Goal: Information Seeking & Learning: Find specific fact

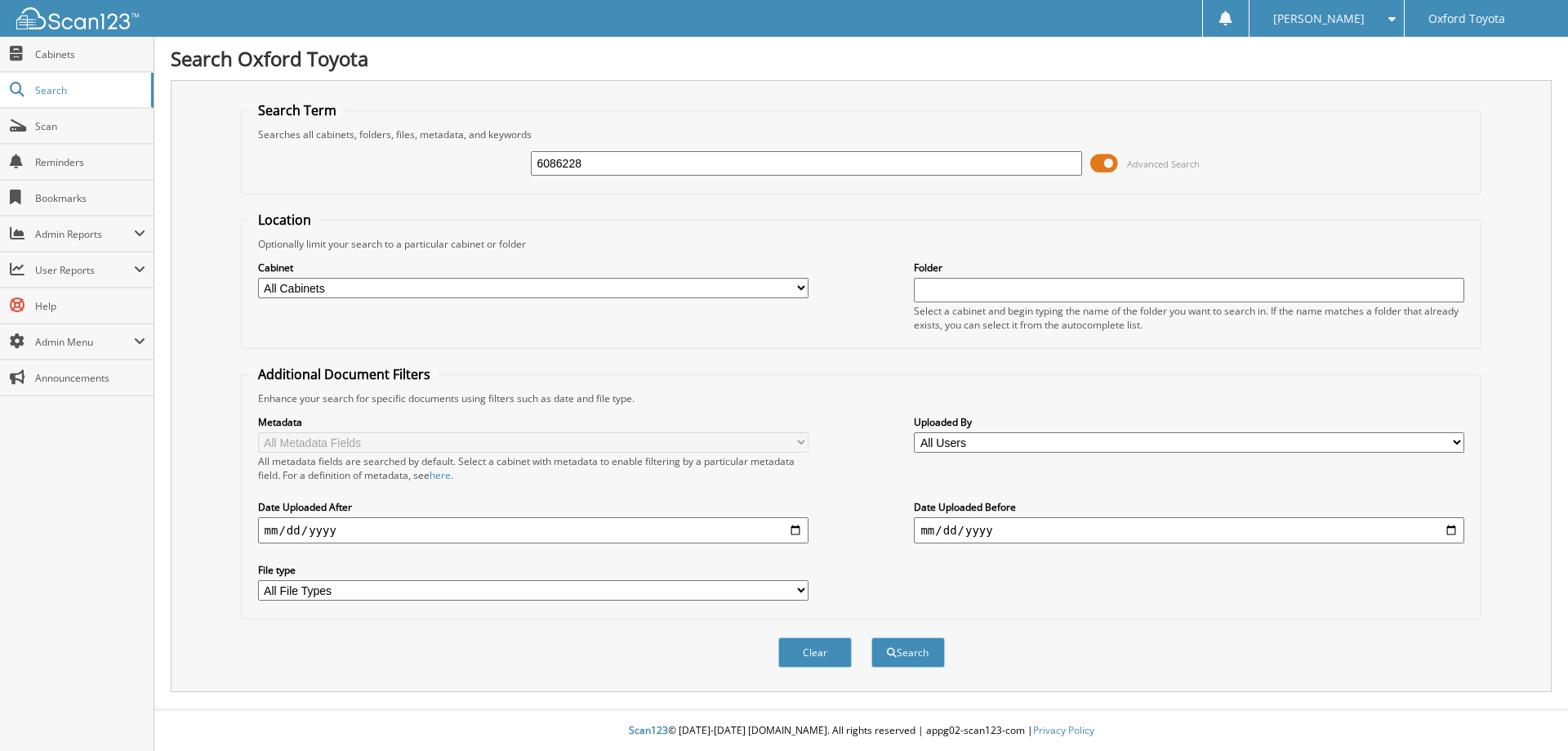
type input "6086228"
click at [871, 638] on button "Search" at bounding box center [908, 653] width 73 height 30
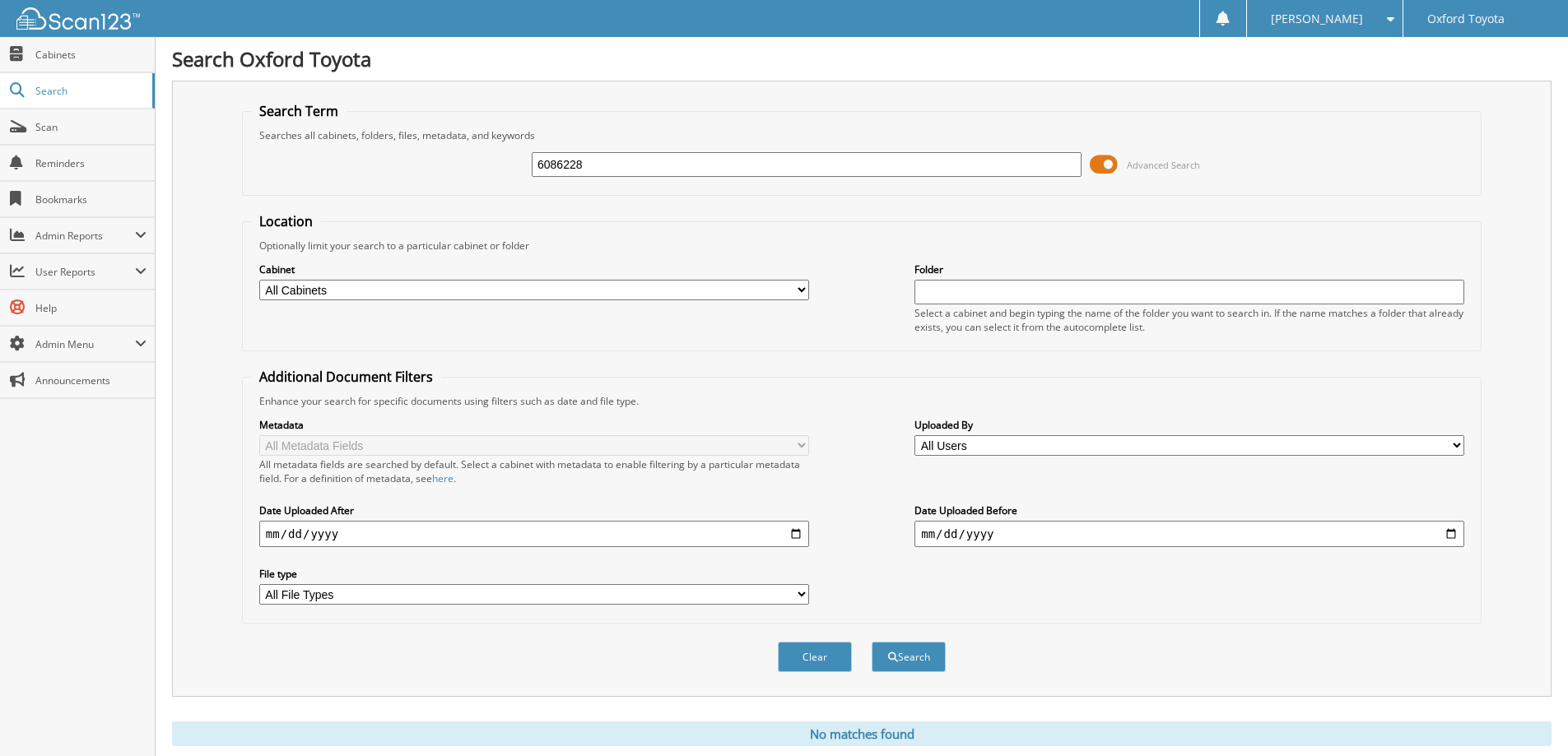
click at [621, 173] on input "6086228" at bounding box center [807, 164] width 550 height 25
click at [871, 642] on button "Search" at bounding box center [908, 657] width 74 height 31
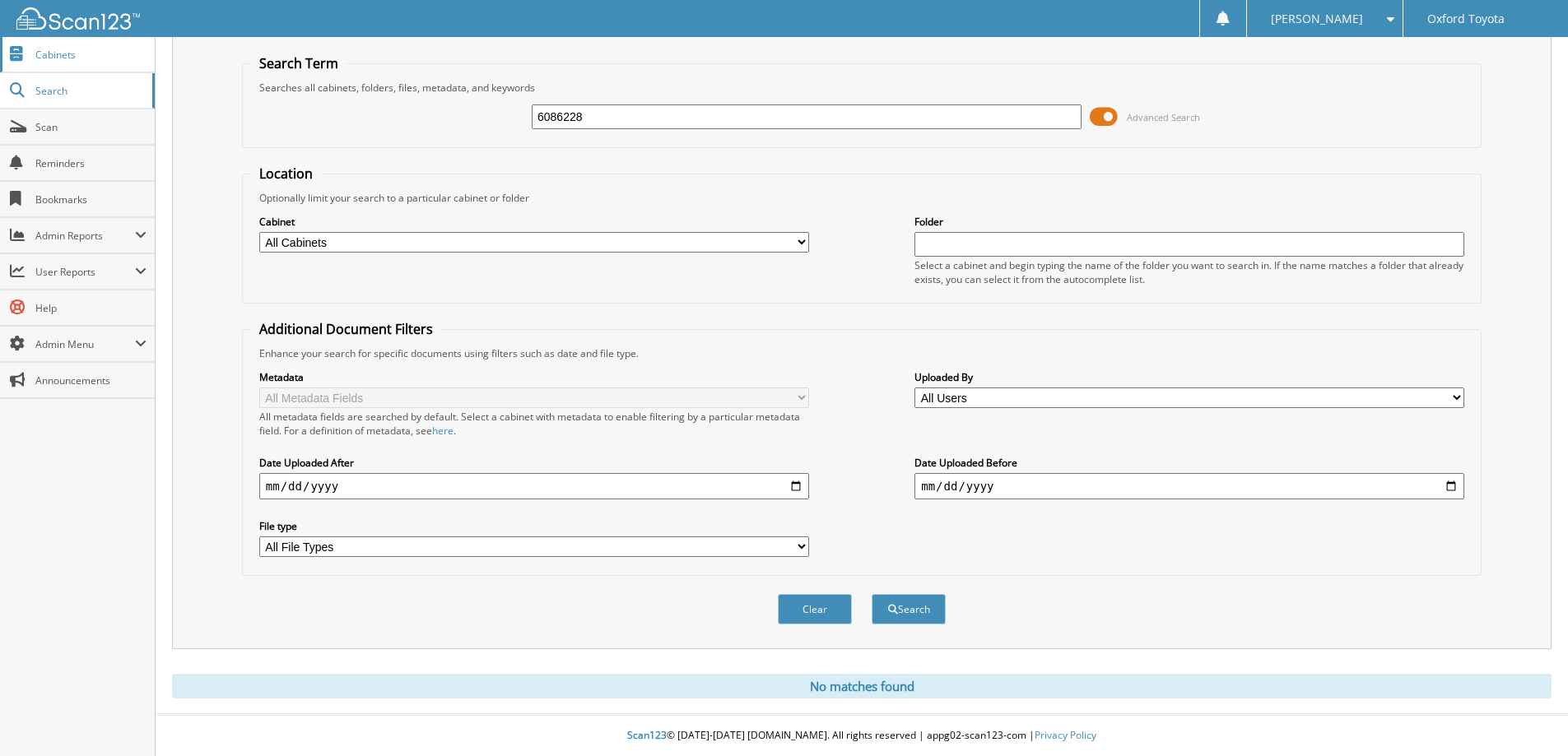
click at [65, 49] on span "Cabinets" at bounding box center [91, 54] width 111 height 14
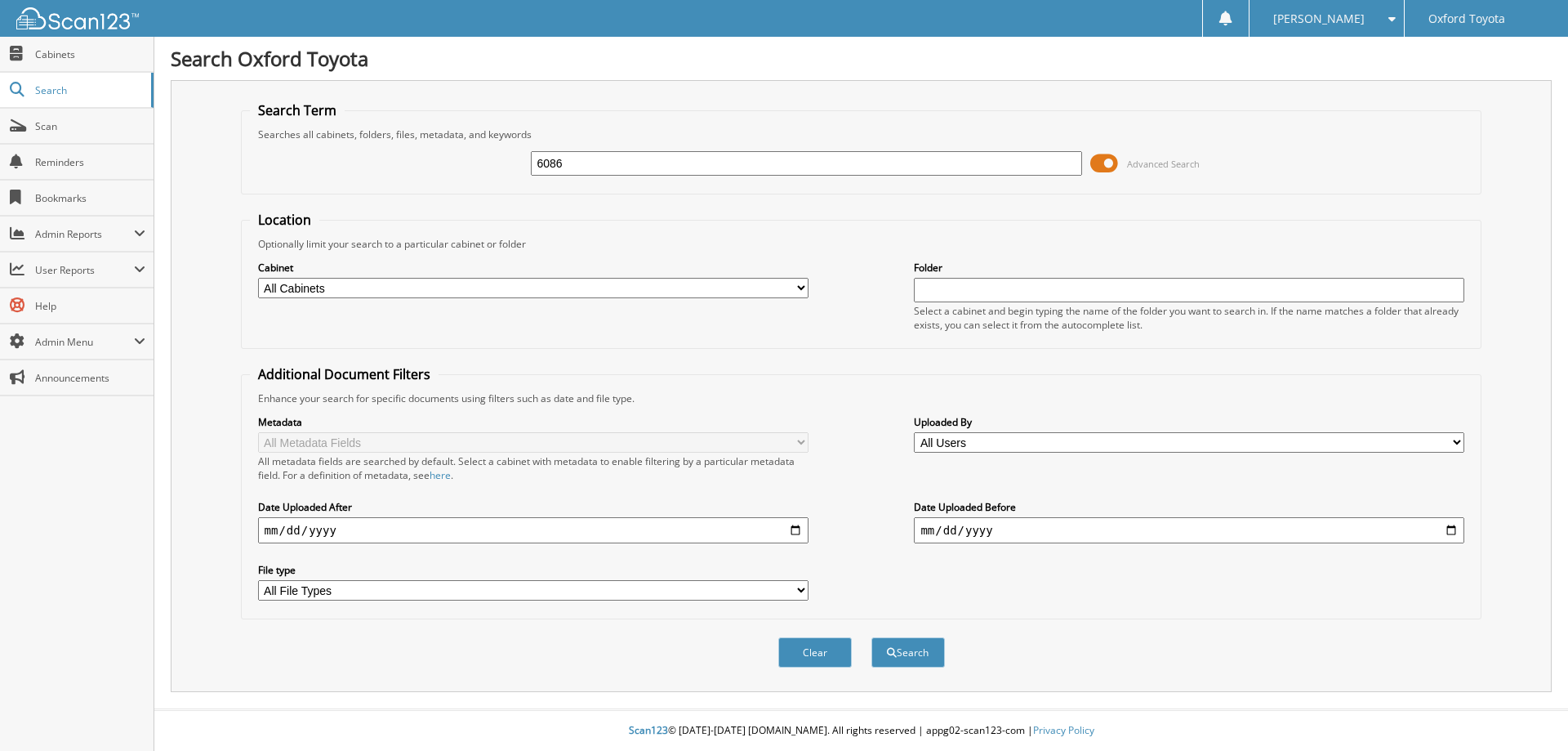
type input "6086"
click at [422, 219] on fieldset "Location Optionally limit your search to a particular cabinet or folder Cabinet…" at bounding box center [861, 280] width 1241 height 138
click at [794, 531] on input "date" at bounding box center [534, 530] width 551 height 26
type input "[DATE]"
click at [1045, 536] on input "date" at bounding box center [1190, 530] width 551 height 26
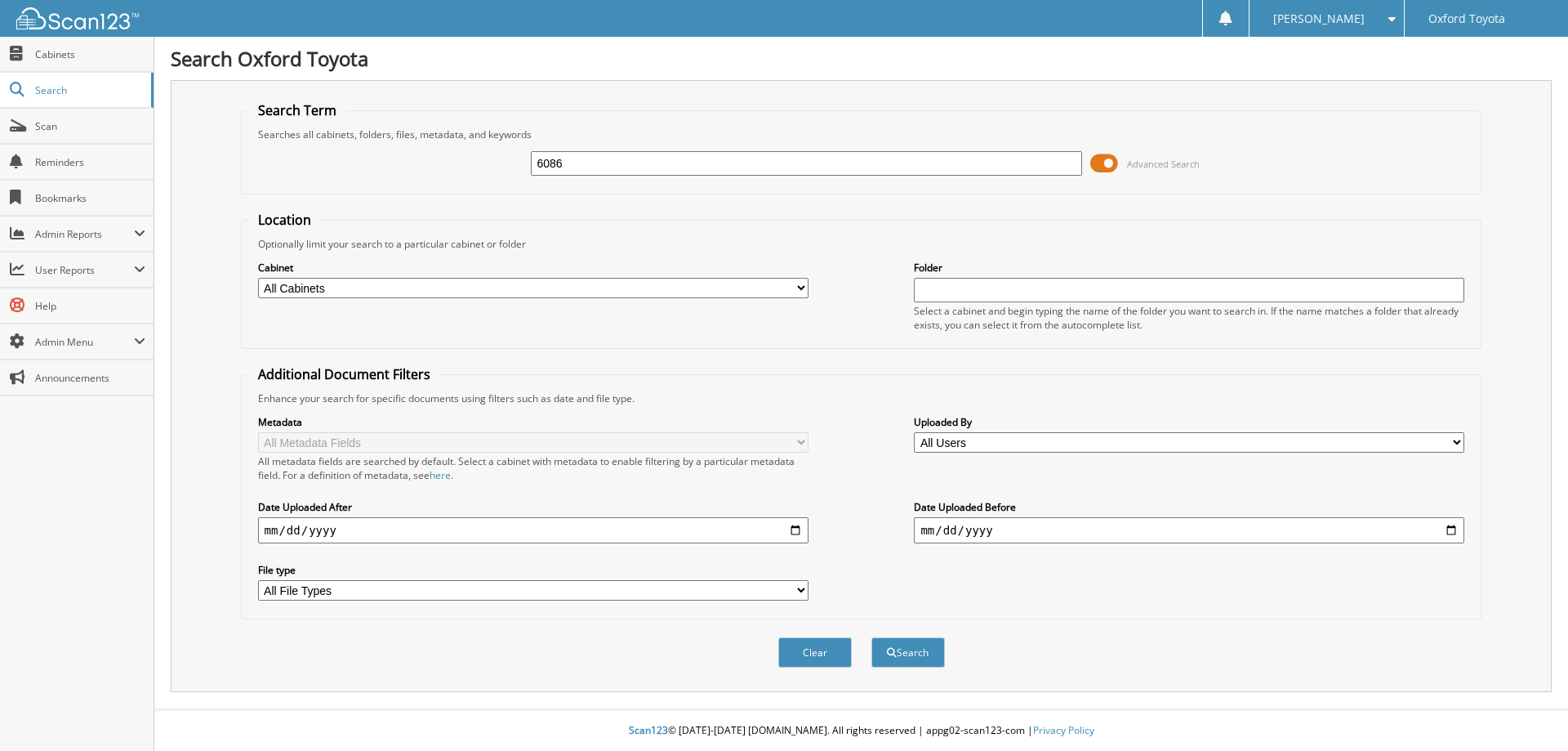
click at [1456, 531] on input "date" at bounding box center [1190, 530] width 551 height 26
type input "2025-09-12"
click at [654, 286] on select "All Cabinets EMPLOYEE DEALS FORD ACCOUNTS PAYABLE FORD DEALS FORD PARTS INV FOR…" at bounding box center [534, 288] width 551 height 20
select select "2624"
click at [258, 278] on select "All Cabinets EMPLOYEE DEALS FORD ACCOUNTS PAYABLE FORD DEALS FORD PARTS INV FOR…" at bounding box center [534, 288] width 551 height 20
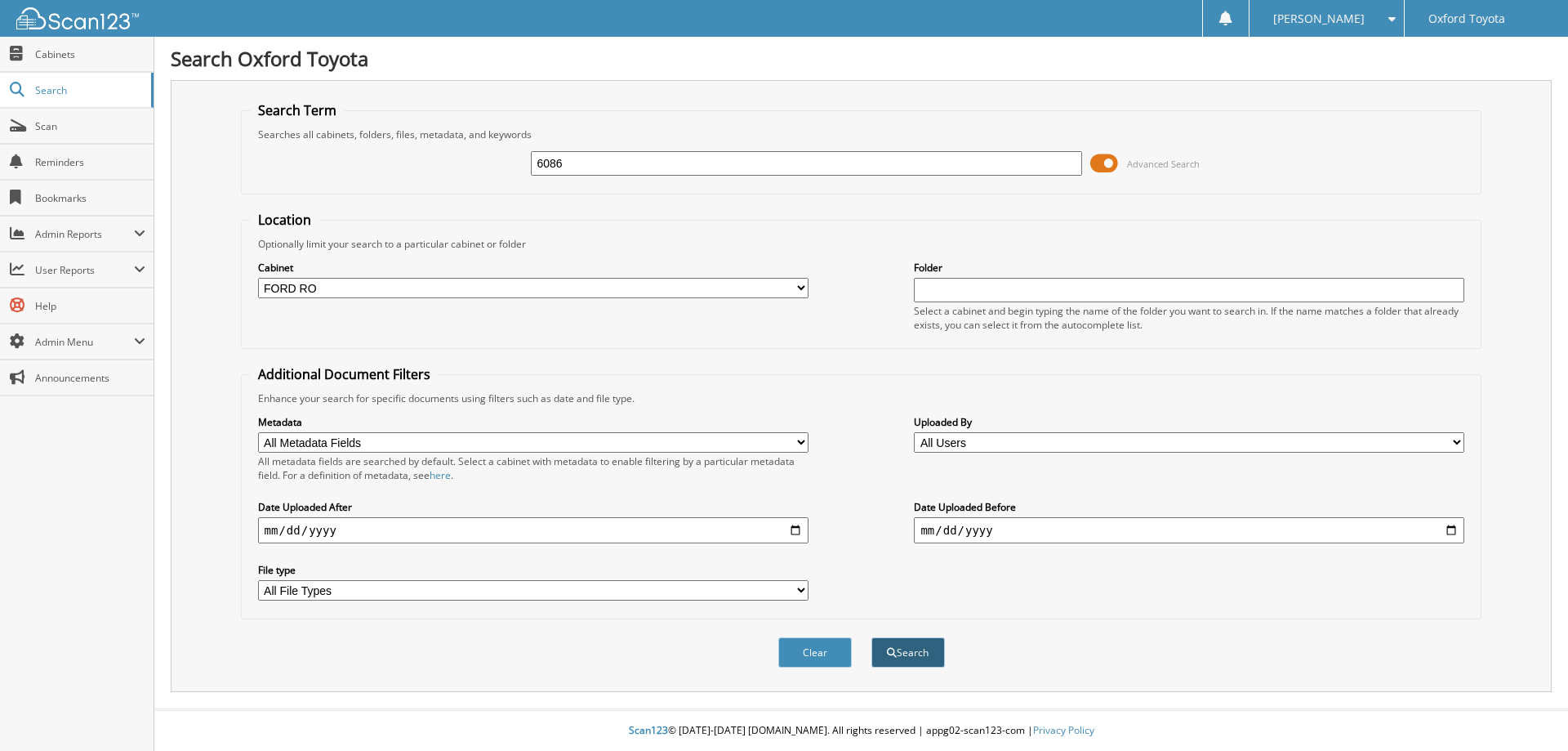
click at [914, 650] on button "Search" at bounding box center [908, 653] width 73 height 30
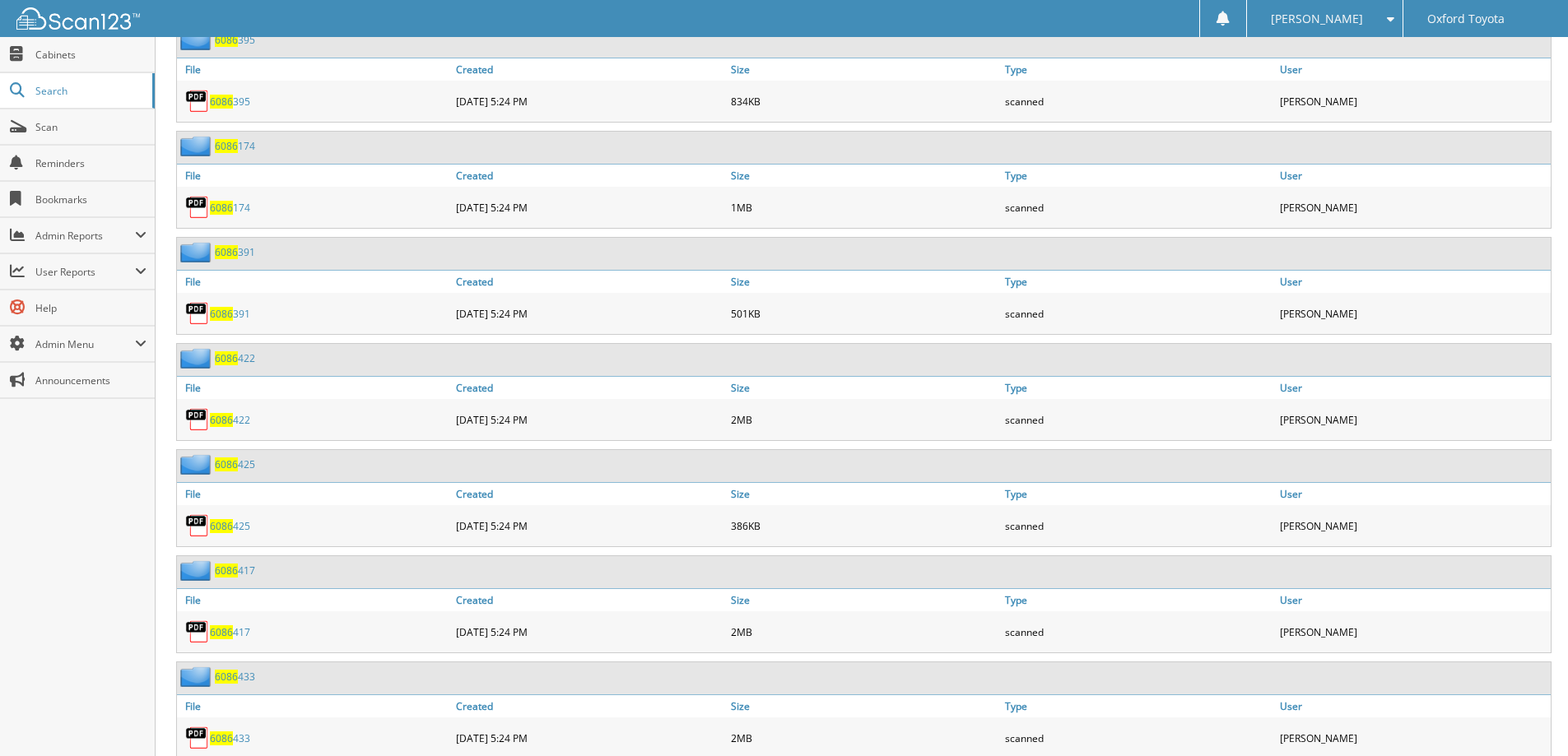
scroll to position [822, 0]
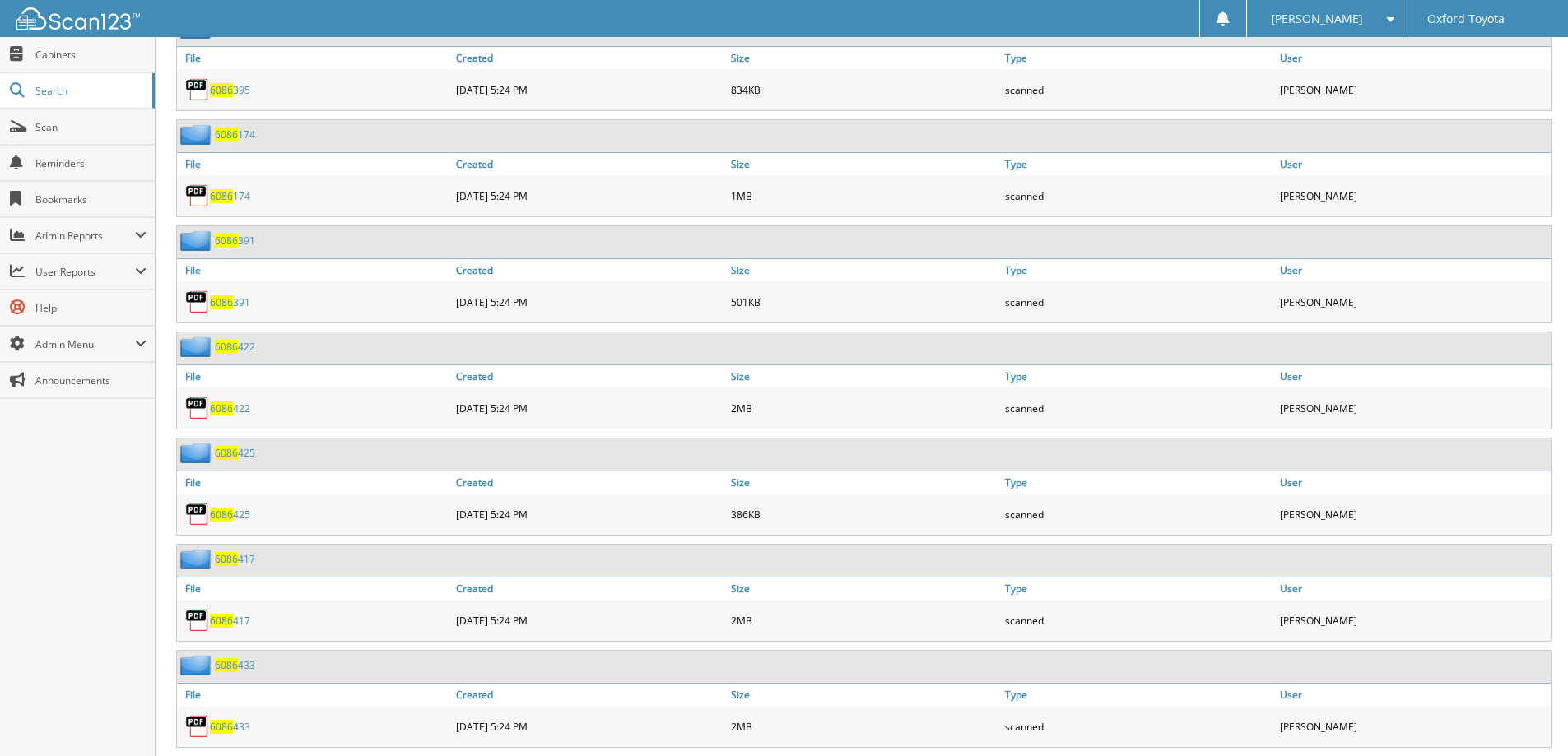
click at [228, 411] on span "6086" at bounding box center [221, 408] width 23 height 14
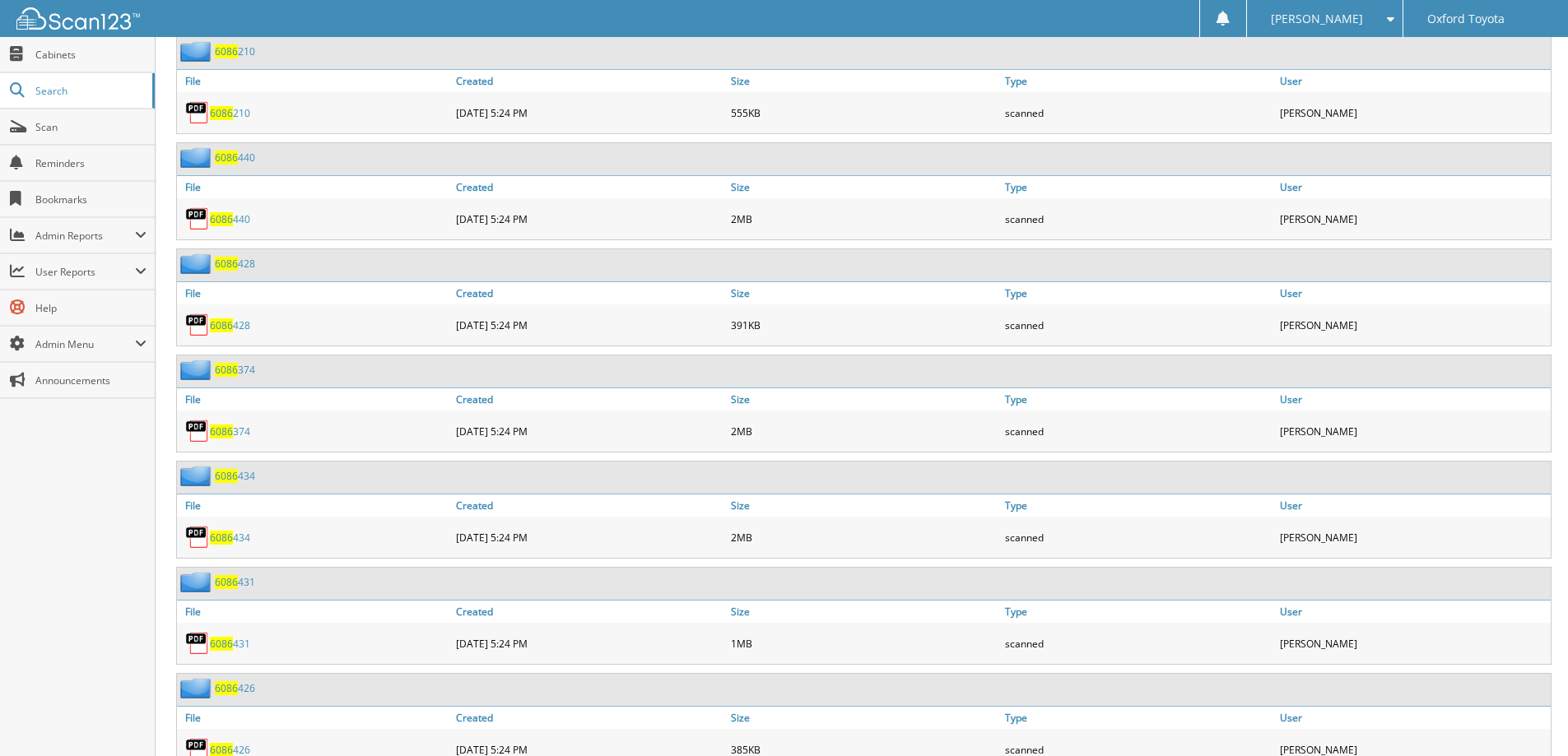
scroll to position [2056, 0]
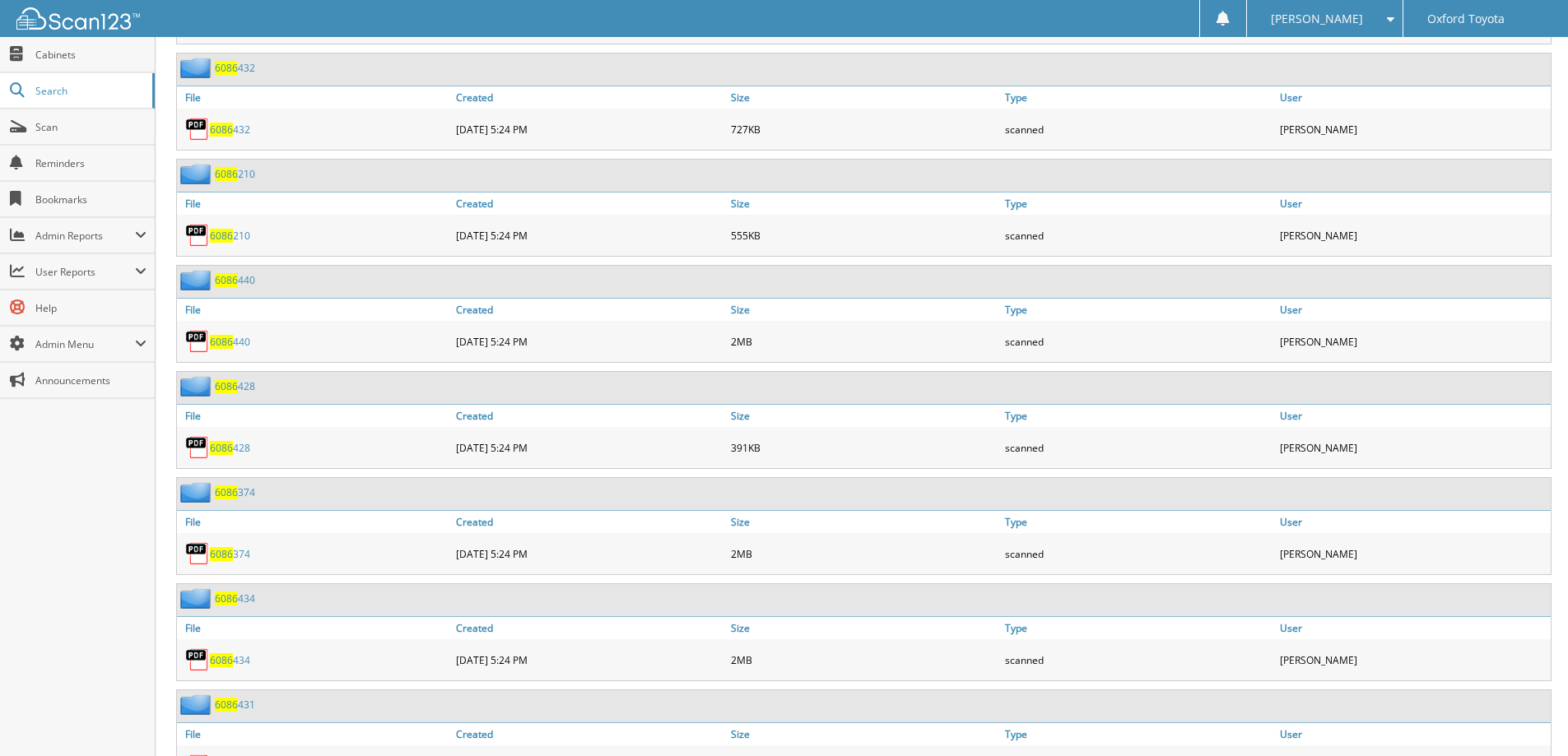
click at [231, 447] on span "6086" at bounding box center [221, 448] width 23 height 14
click at [230, 240] on span "6086" at bounding box center [221, 236] width 23 height 14
click at [248, 131] on link "6086 432" at bounding box center [230, 129] width 40 height 14
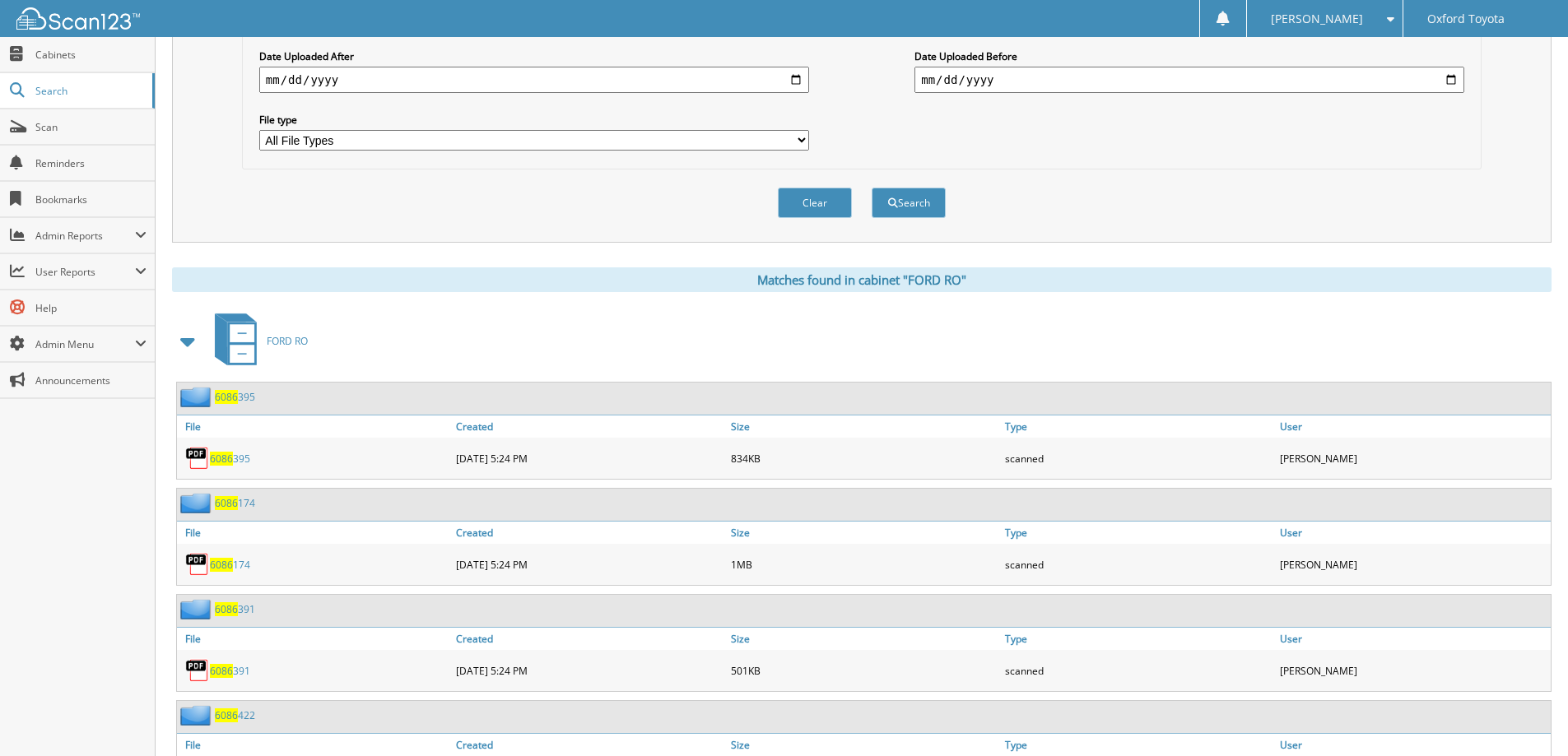
scroll to position [0, 0]
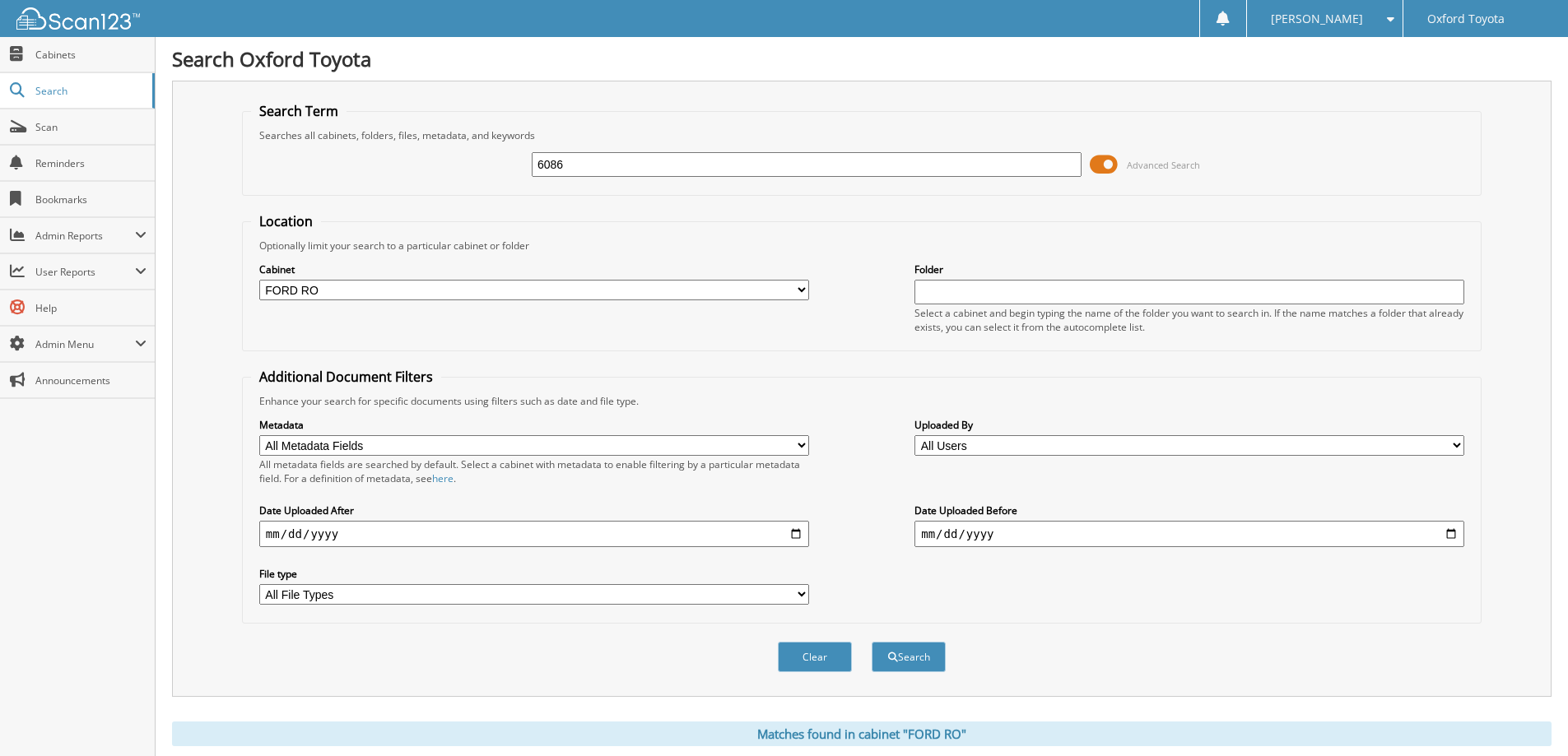
click at [577, 172] on input "6086" at bounding box center [807, 164] width 550 height 25
type input "608"
click at [871, 642] on button "Search" at bounding box center [908, 657] width 74 height 31
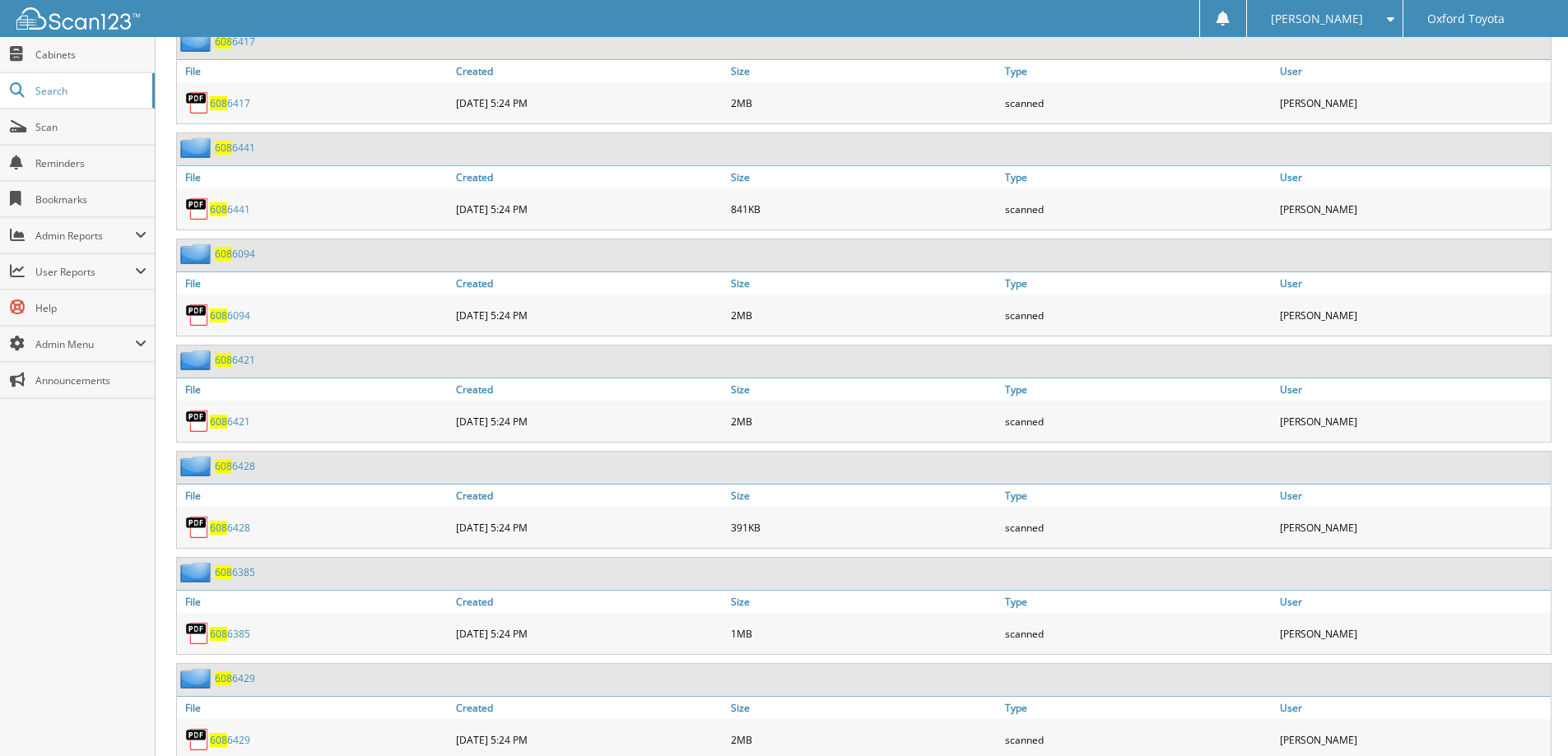
scroll to position [1316, 0]
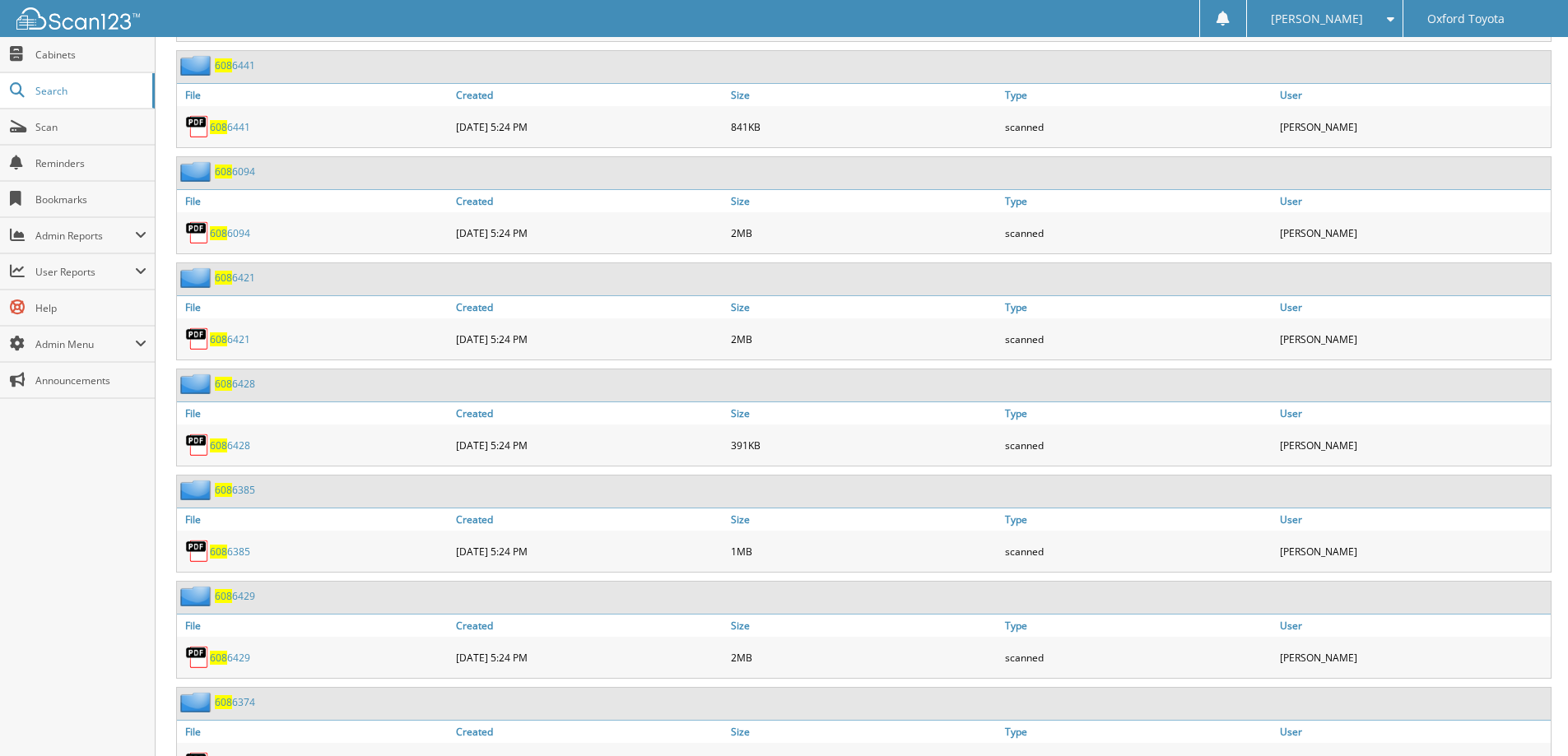
click at [244, 448] on link "608 6428" at bounding box center [230, 446] width 40 height 14
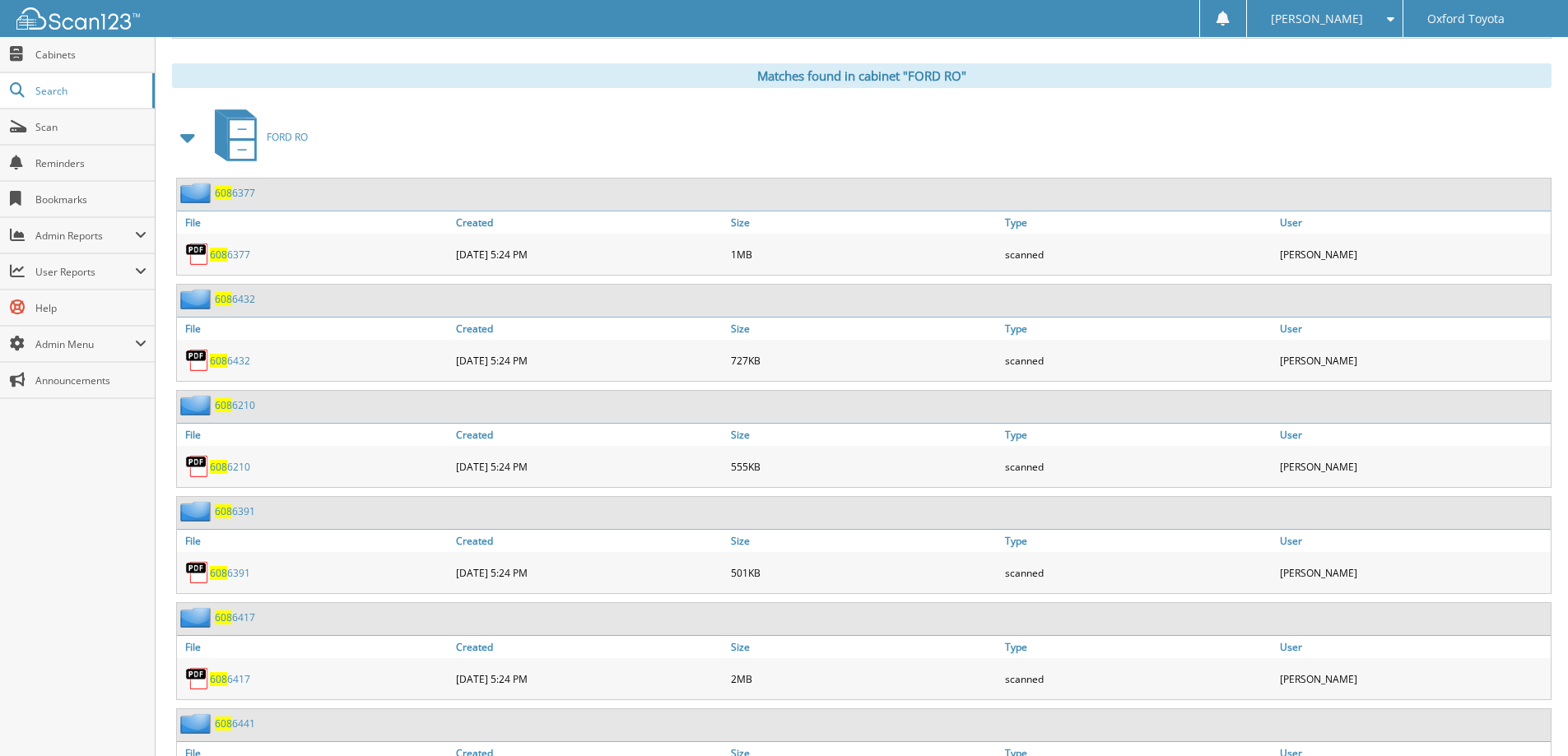
scroll to position [164, 0]
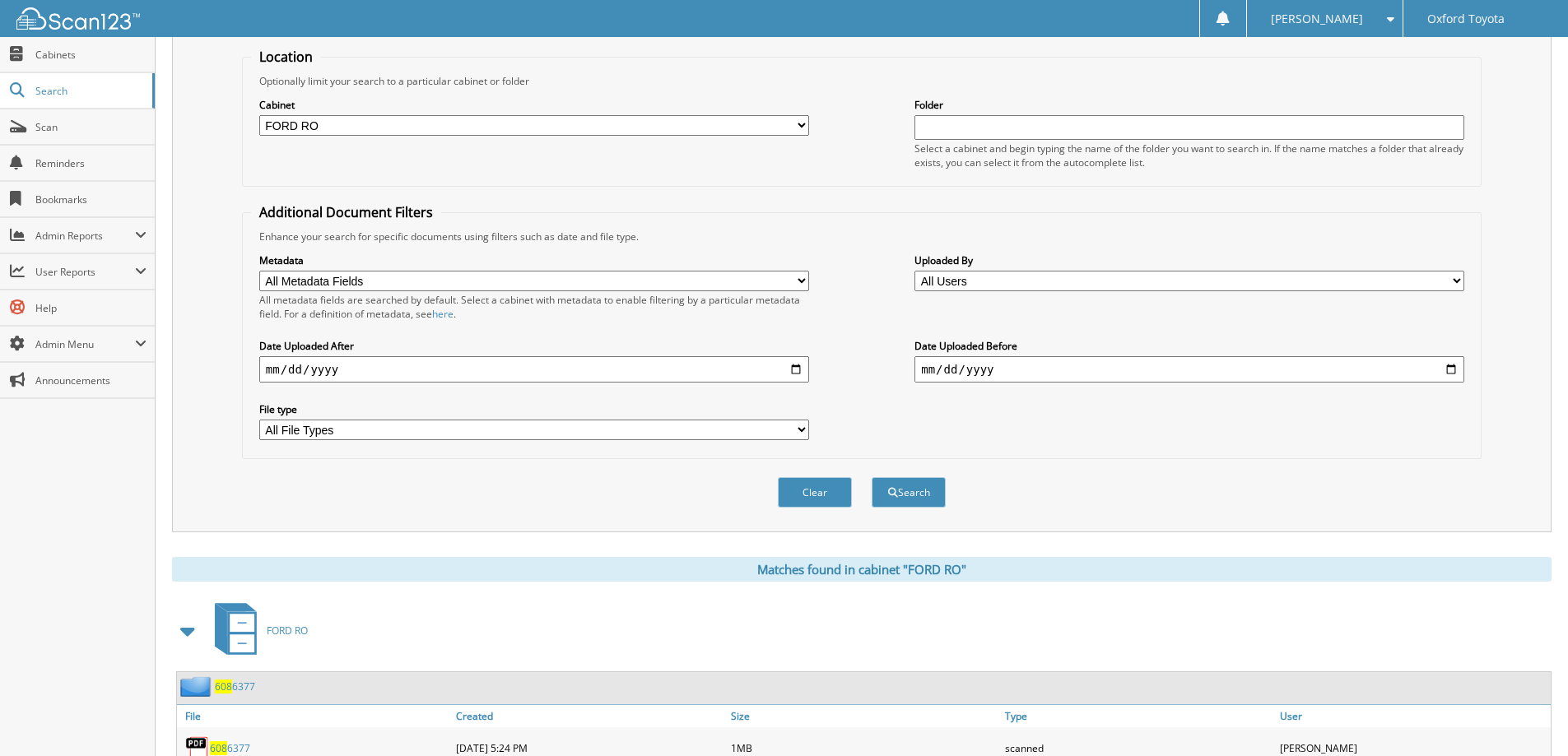
click at [467, 130] on select "All Cabinets EMPLOYEE DEALS FORD ACCOUNTS PAYABLE FORD DEALS FORD PARTS INV FOR…" at bounding box center [534, 125] width 550 height 20
select select "9400"
click at [259, 115] on select "All Cabinets EMPLOYEE DEALS FORD ACCOUNTS PAYABLE FORD DEALS FORD PARTS INV FOR…" at bounding box center [534, 125] width 550 height 20
click at [924, 496] on button "Search" at bounding box center [908, 492] width 74 height 31
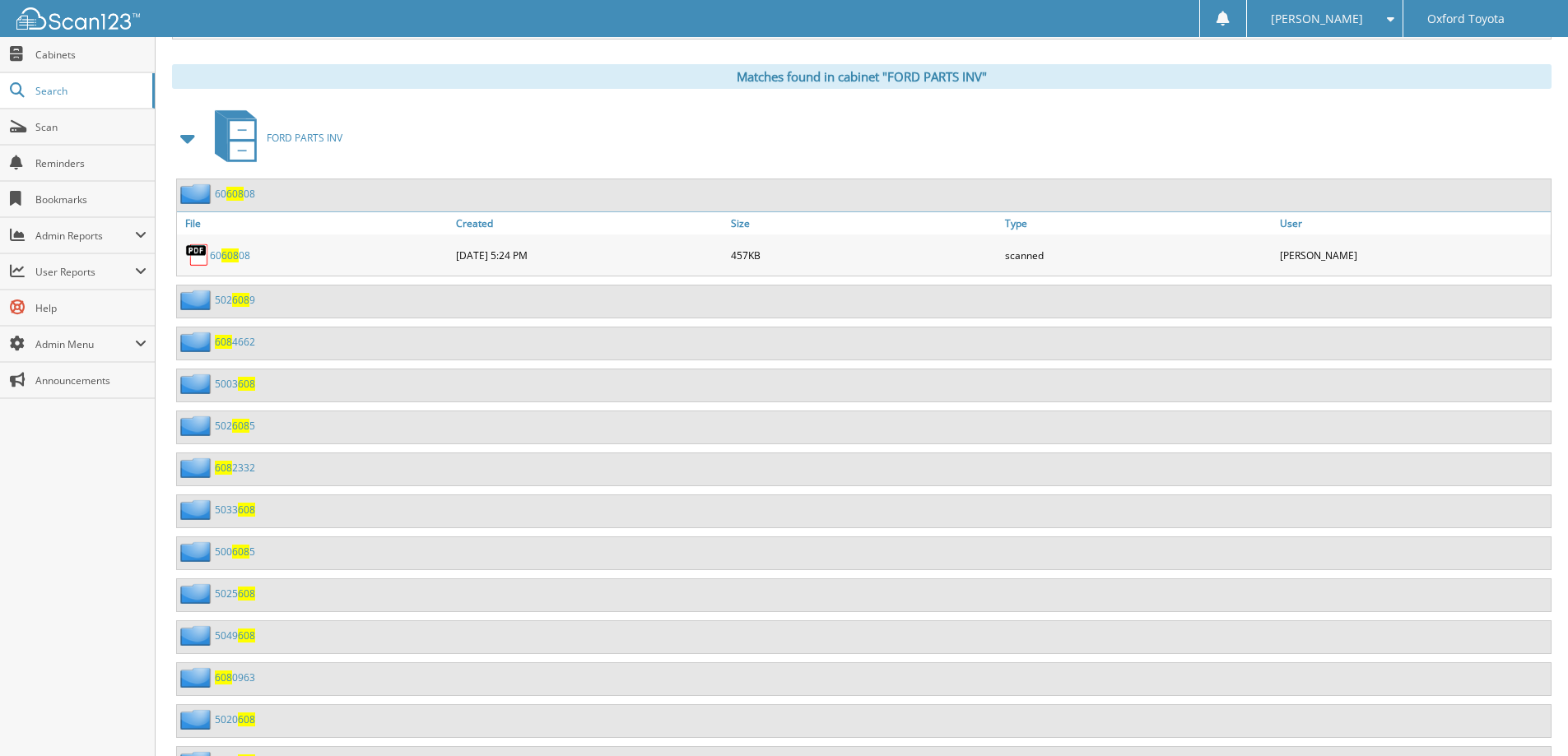
scroll to position [658, 0]
click at [217, 255] on link "60 608 08" at bounding box center [230, 254] width 40 height 14
click at [240, 195] on span "608" at bounding box center [235, 193] width 17 height 14
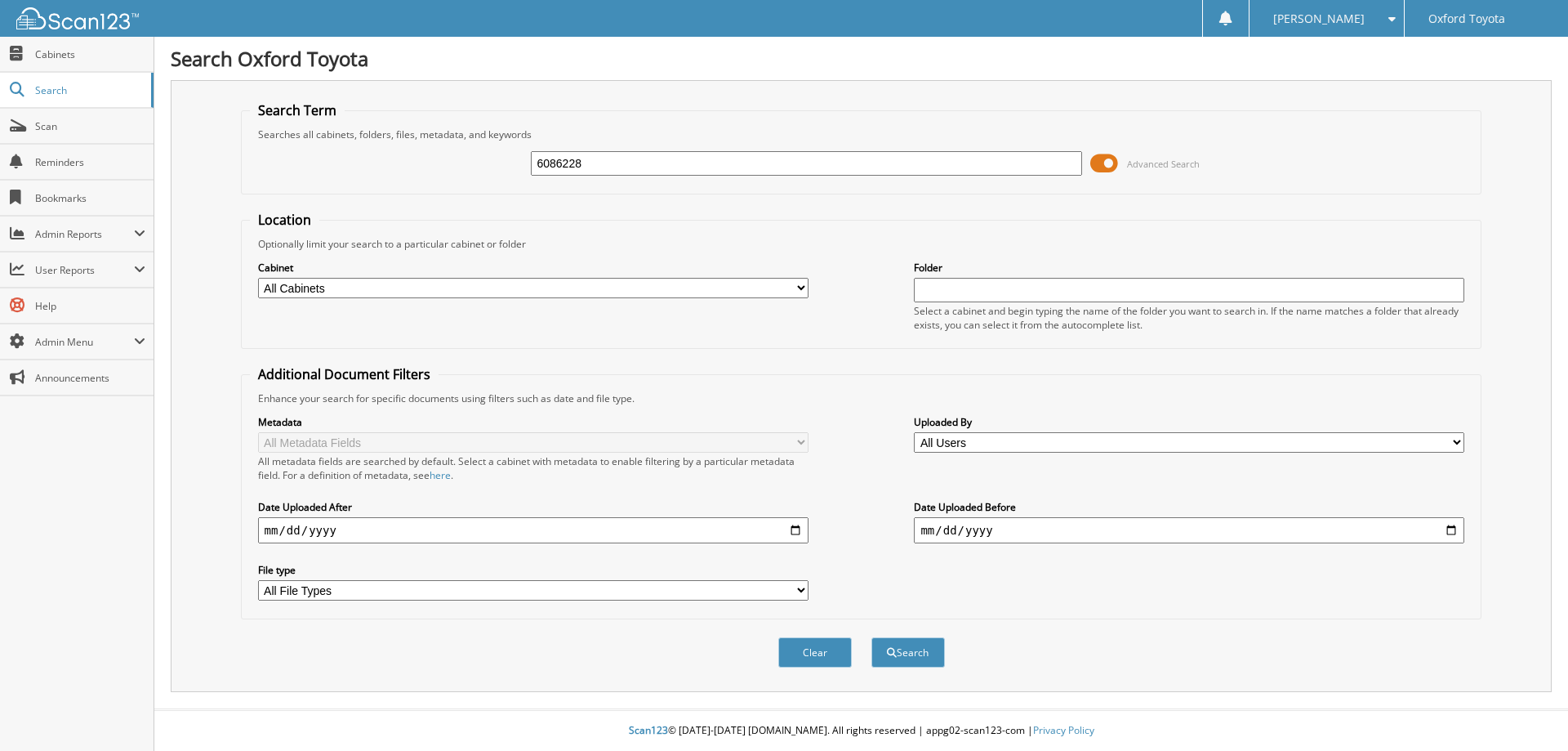
type input "6086228"
click at [871, 638] on button "Search" at bounding box center [908, 653] width 73 height 30
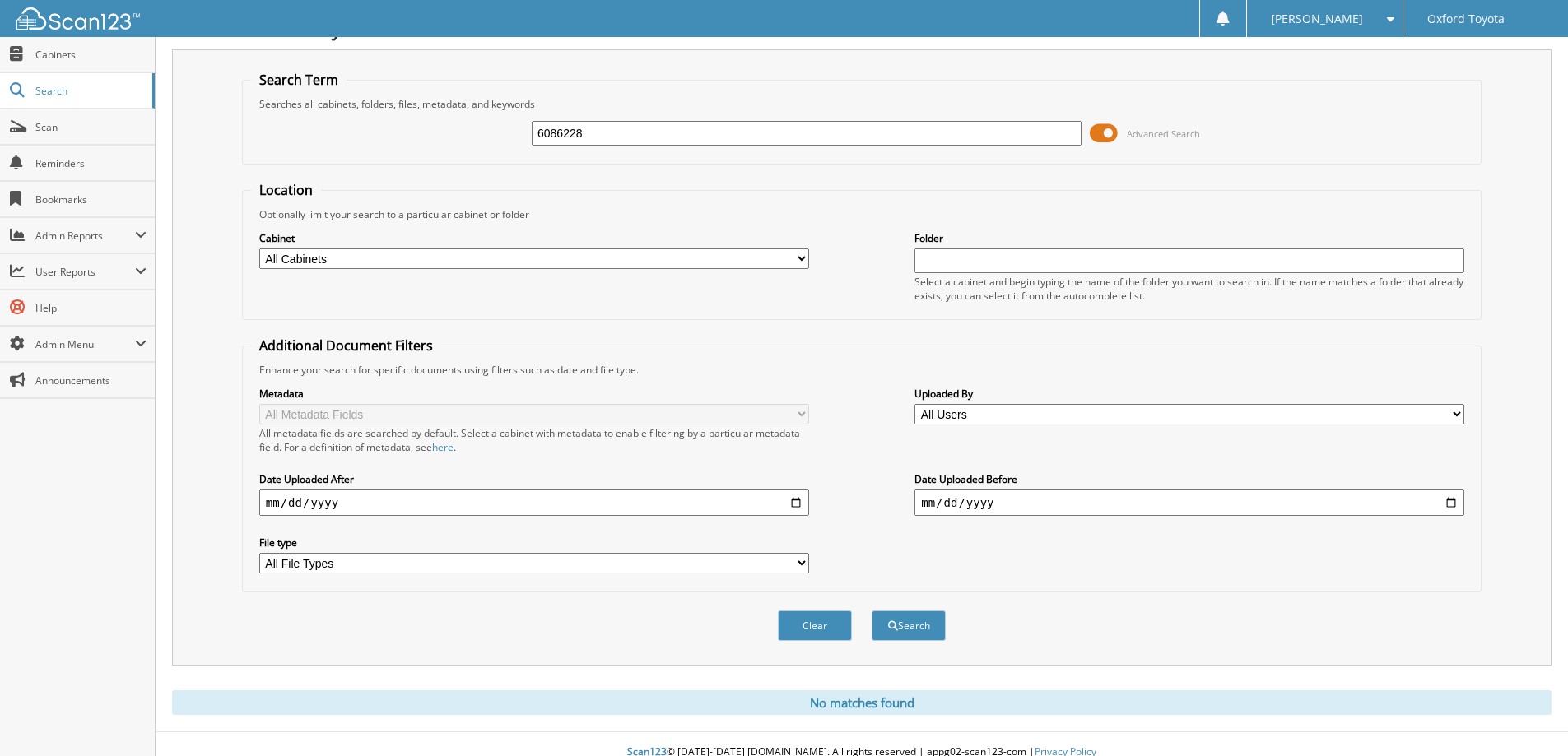
scroll to position [48, 0]
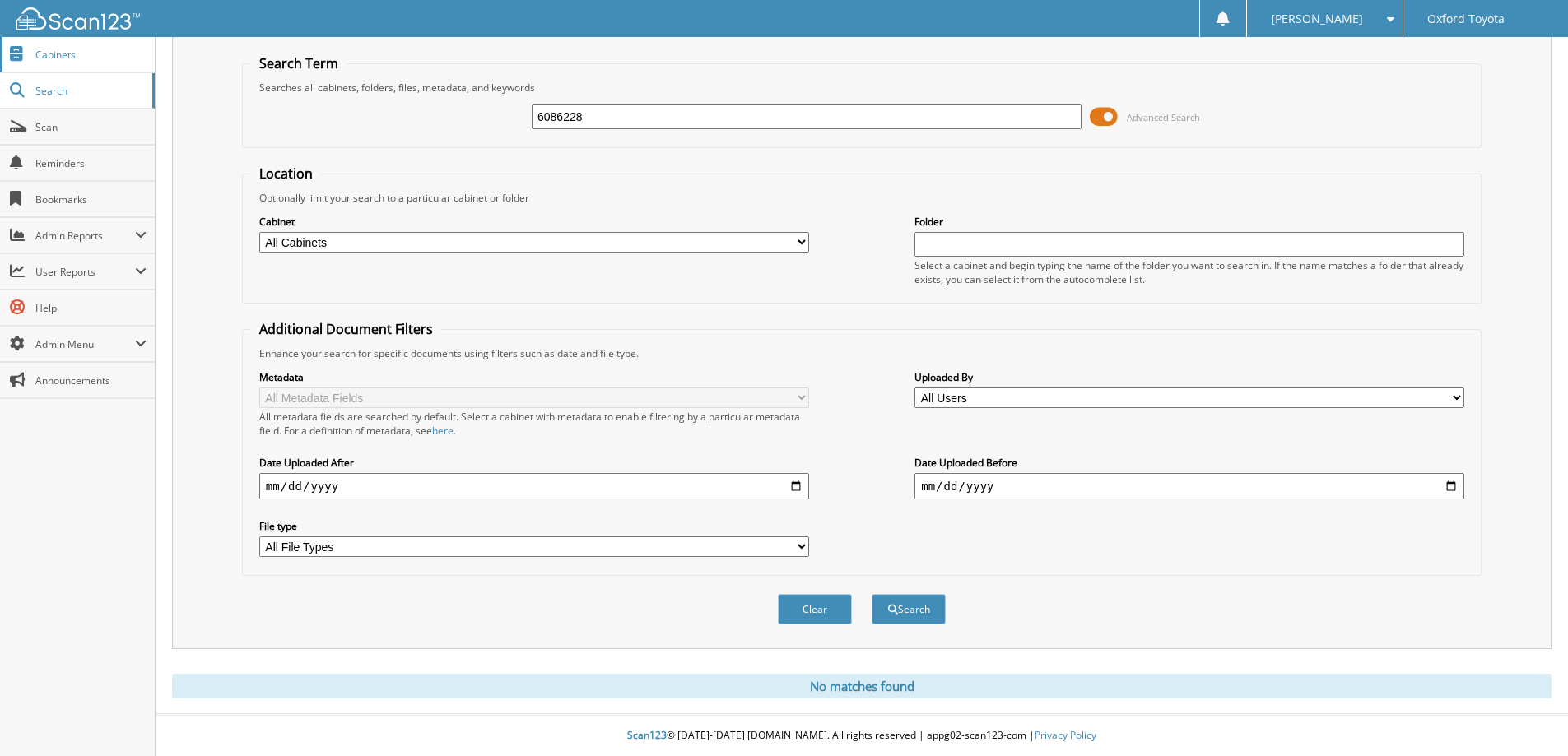
click at [111, 63] on link "Cabinets" at bounding box center [77, 55] width 155 height 36
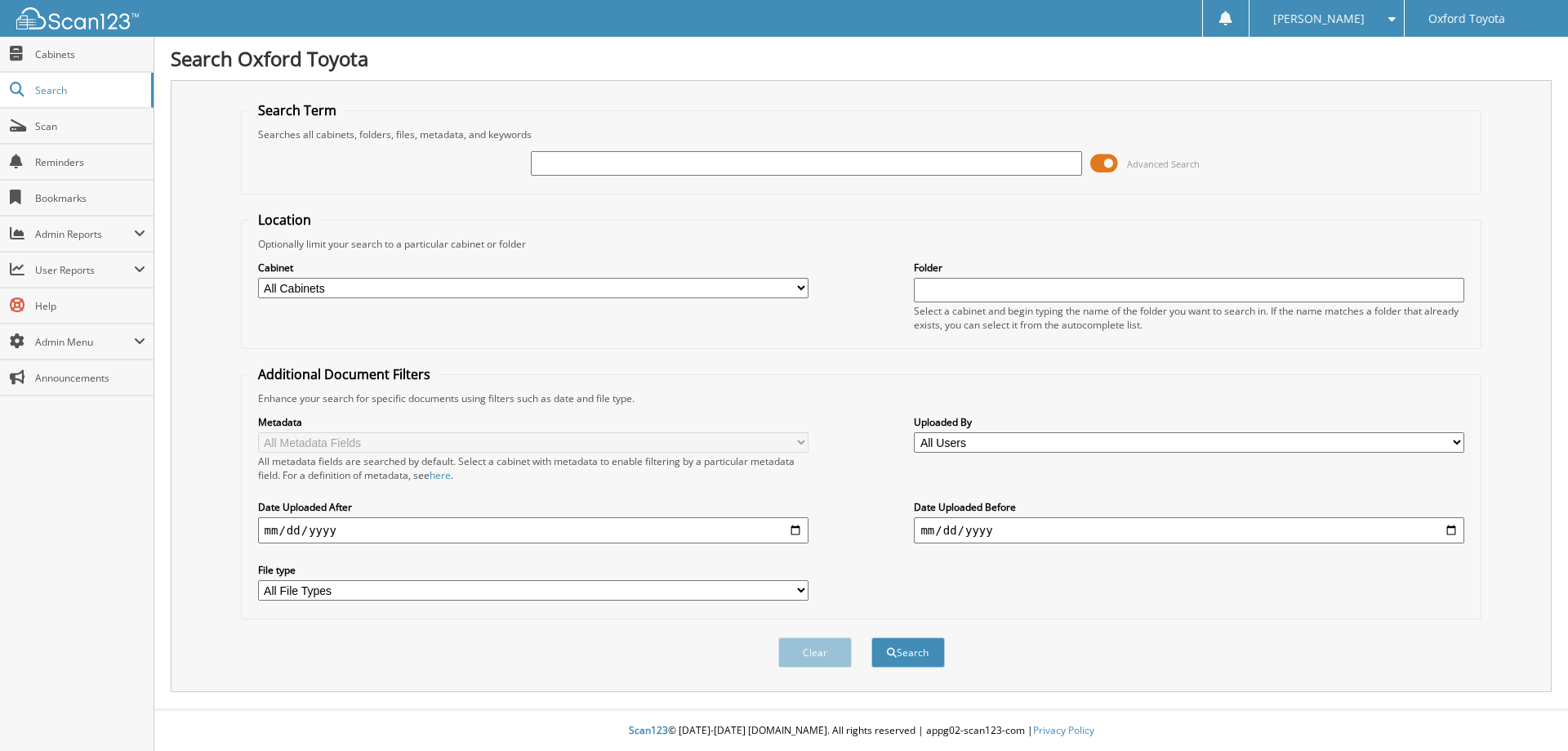
click at [831, 165] on input "text" at bounding box center [806, 163] width 551 height 24
type input "6086228"
click at [871, 638] on button "Search" at bounding box center [908, 653] width 73 height 30
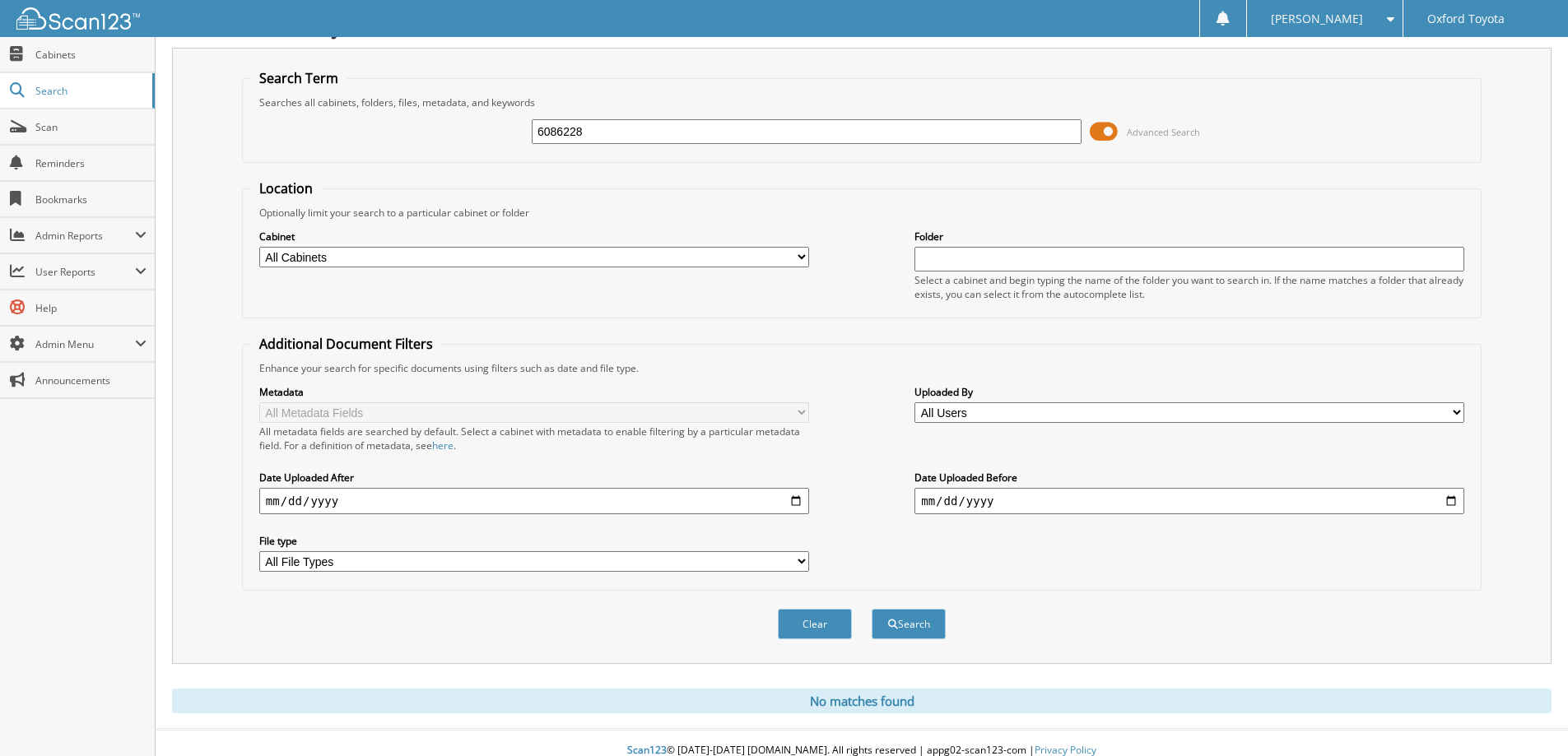
scroll to position [48, 0]
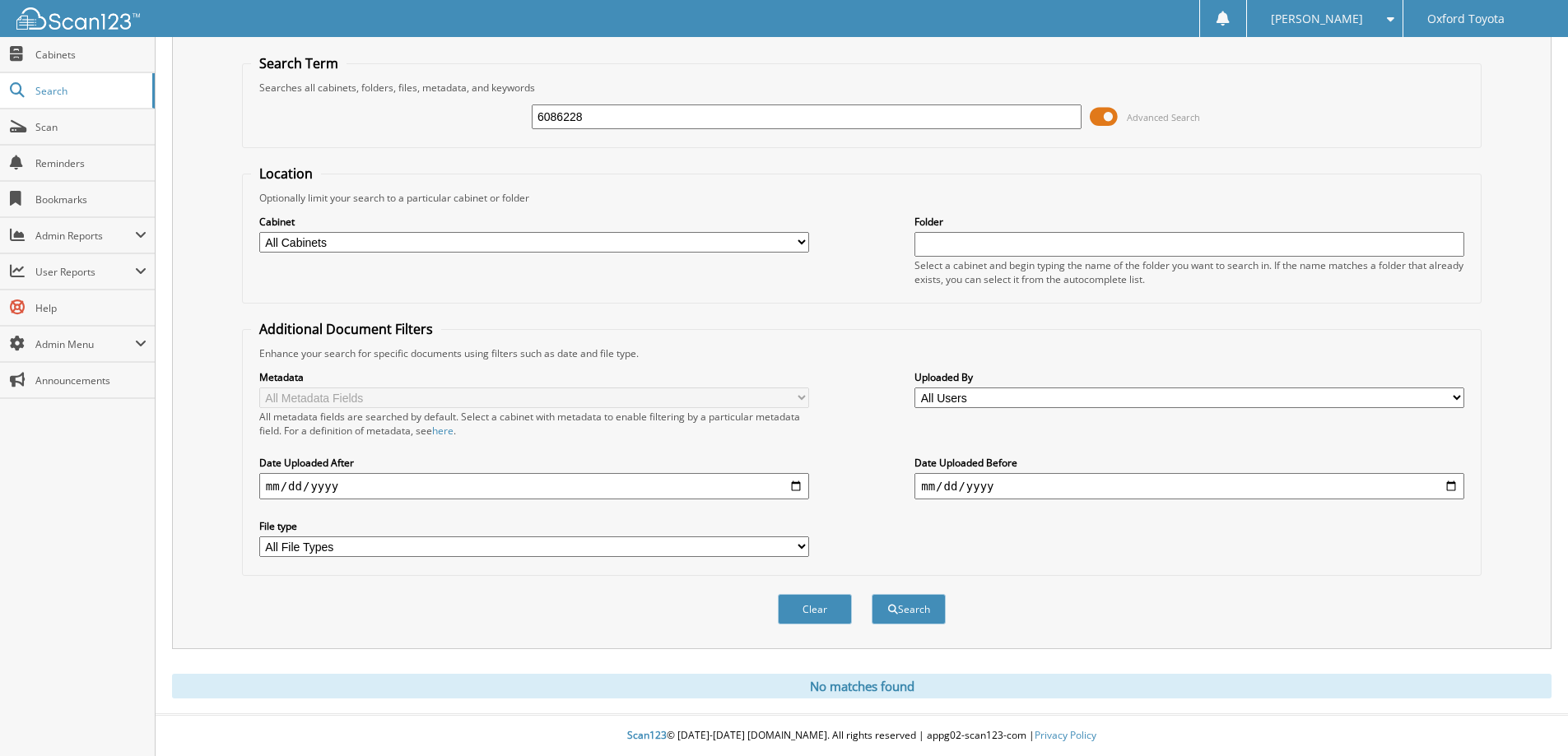
click at [491, 233] on select "All Cabinets EMPLOYEE DEALS FORD ACCOUNTS PAYABLE FORD DEALS FORD PARTS INV FOR…" at bounding box center [534, 242] width 550 height 20
select select "2624"
click at [259, 232] on select "All Cabinets EMPLOYEE DEALS FORD ACCOUNTS PAYABLE FORD DEALS FORD PARTS INV FOR…" at bounding box center [534, 242] width 550 height 20
click at [900, 622] on button "Search" at bounding box center [908, 609] width 74 height 31
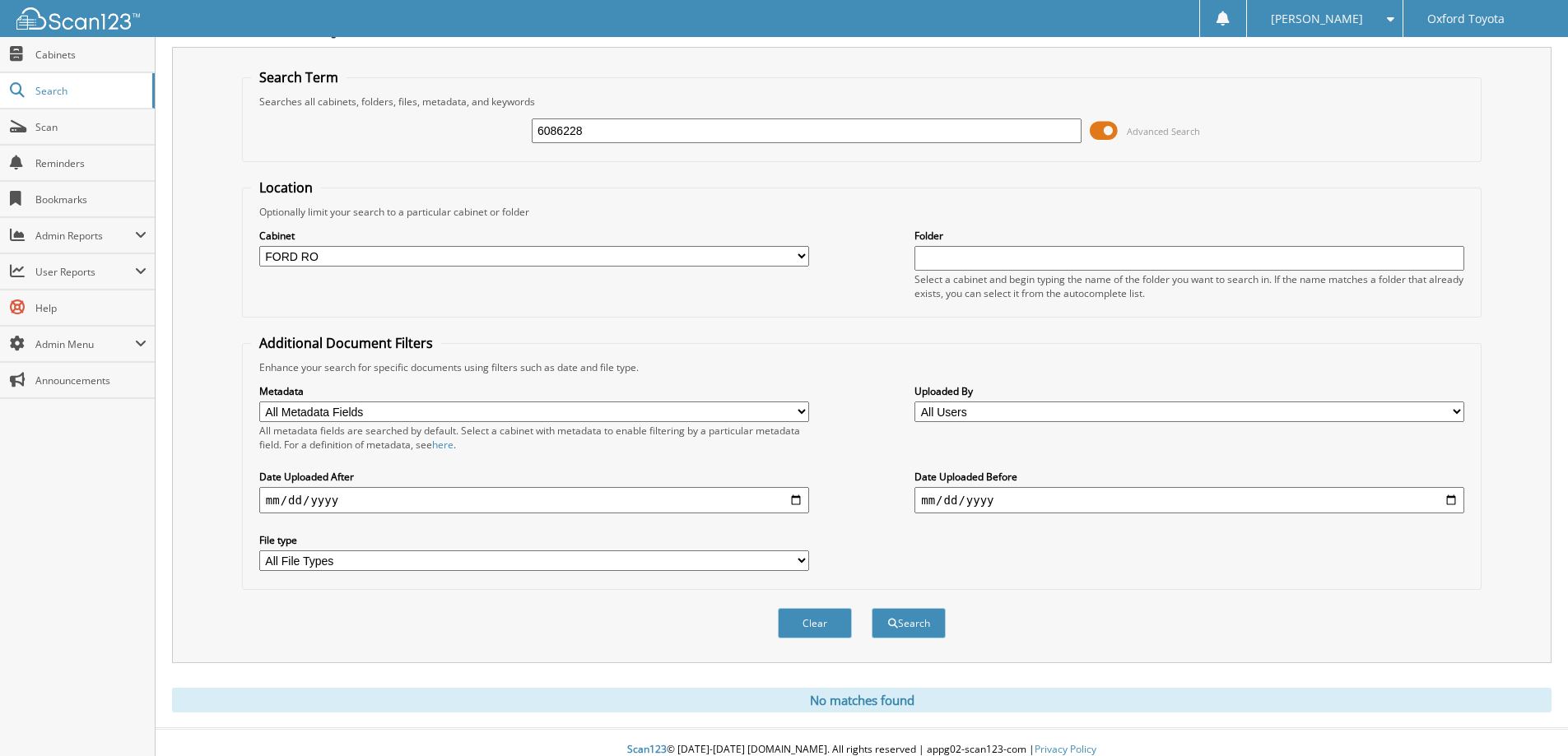
scroll to position [48, 0]
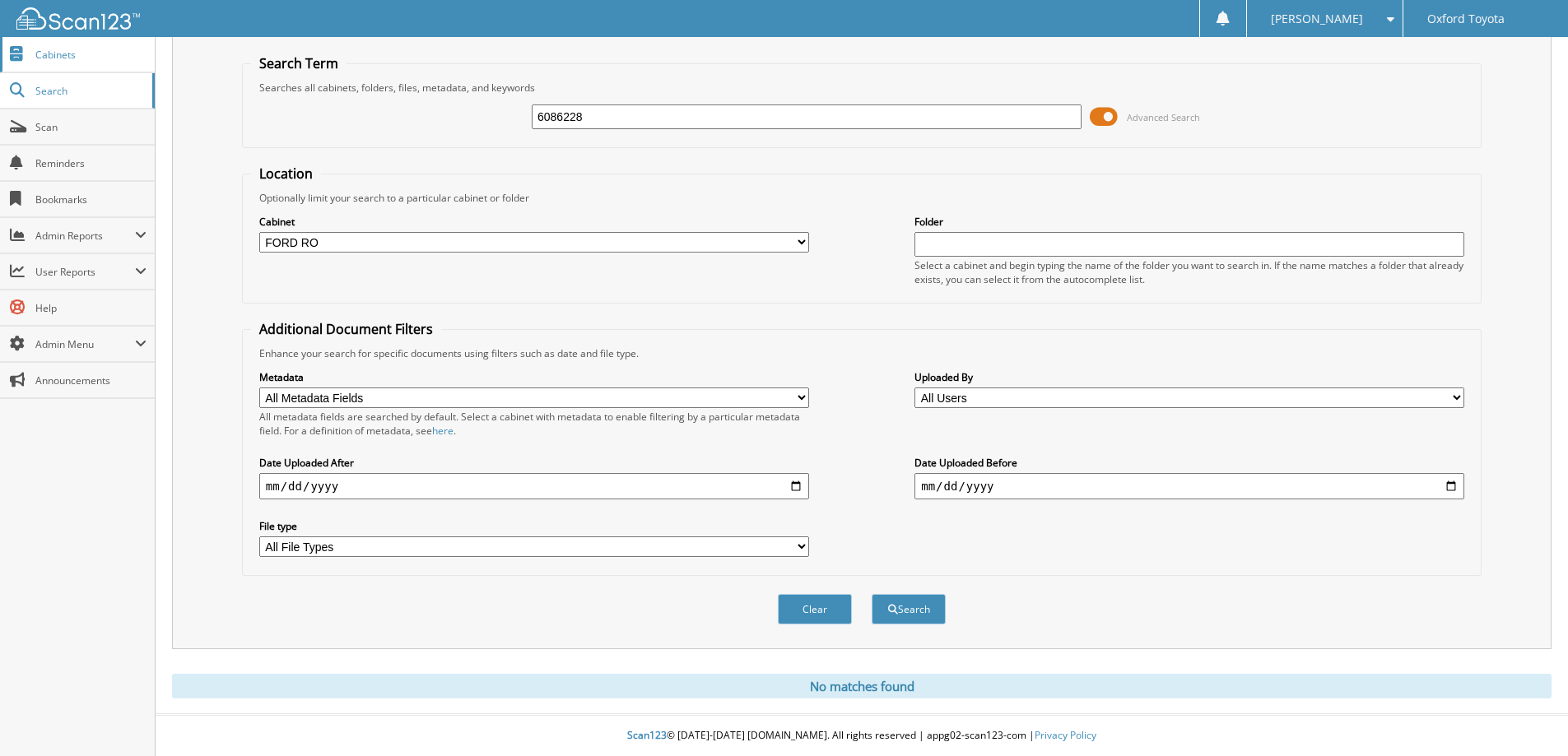
click at [94, 60] on span "Cabinets" at bounding box center [91, 54] width 111 height 14
